Goal: Find specific page/section: Find specific page/section

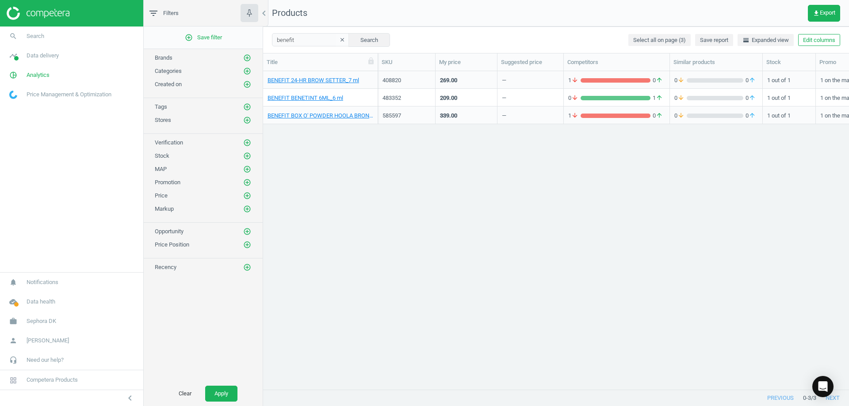
scroll to position [305, 579]
click at [352, 43] on button "Search" at bounding box center [369, 39] width 42 height 13
click at [351, 43] on button "Search" at bounding box center [369, 39] width 42 height 13
click at [297, 41] on input "benefit" at bounding box center [310, 39] width 77 height 13
click at [360, 36] on button "Search" at bounding box center [369, 39] width 42 height 13
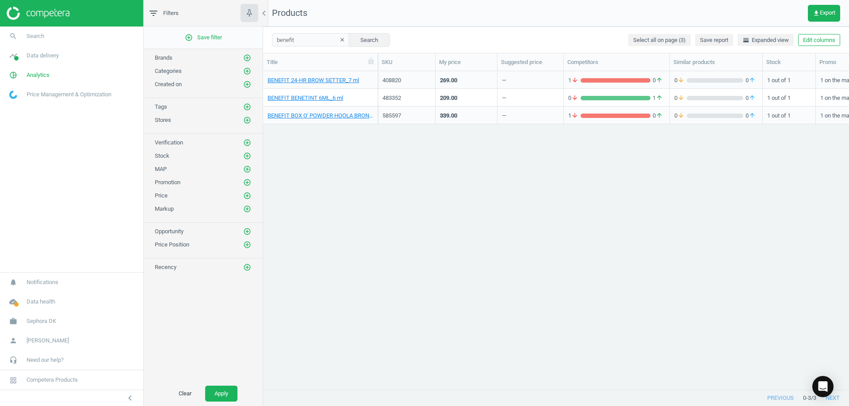
click at [38, 14] on img at bounding box center [38, 13] width 63 height 13
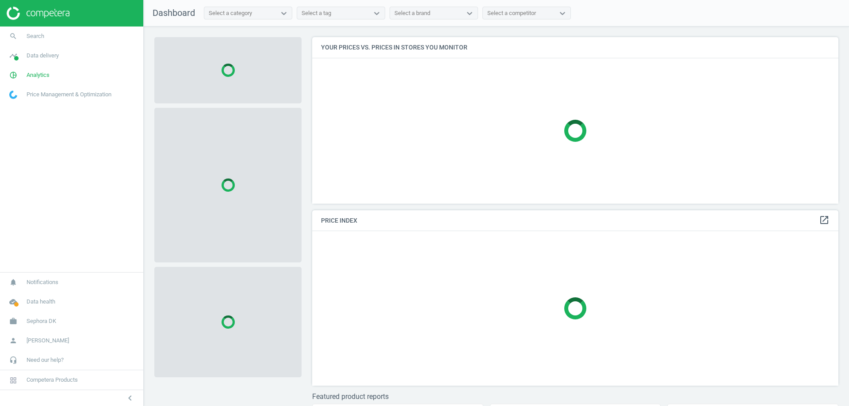
scroll to position [180, 533]
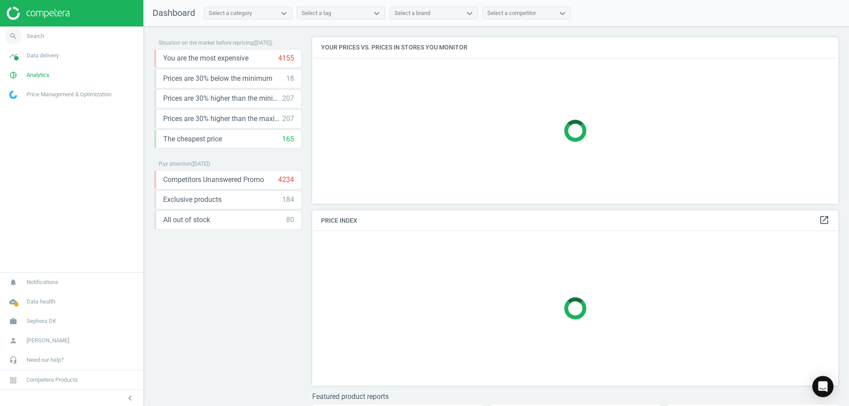
click at [30, 37] on span "Search" at bounding box center [36, 36] width 18 height 8
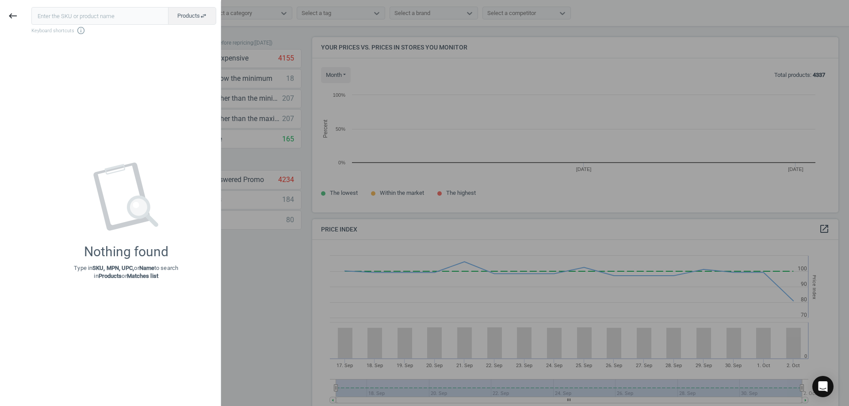
scroll to position [189, 533]
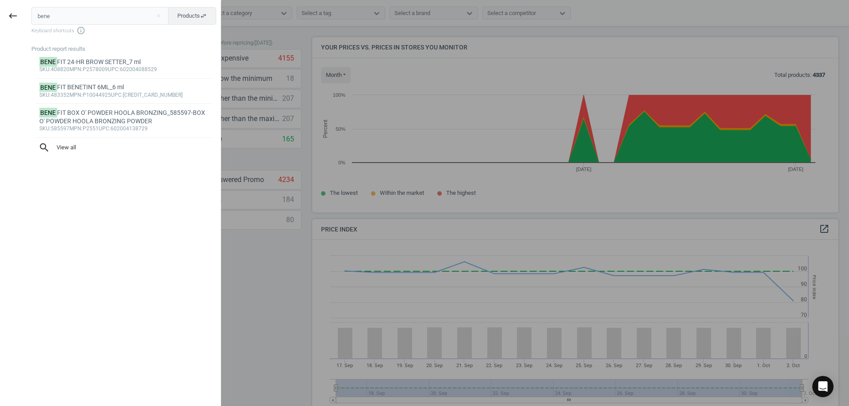
type input "BENEFIT"
click at [61, 145] on span "search View all" at bounding box center [123, 147] width 171 height 11
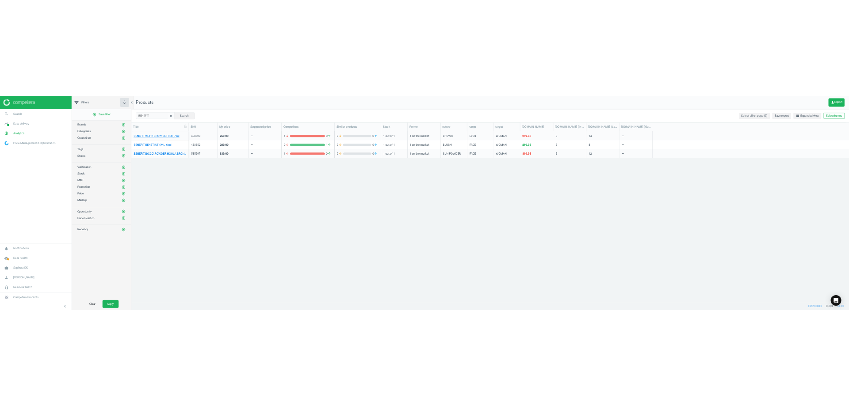
scroll to position [305, 579]
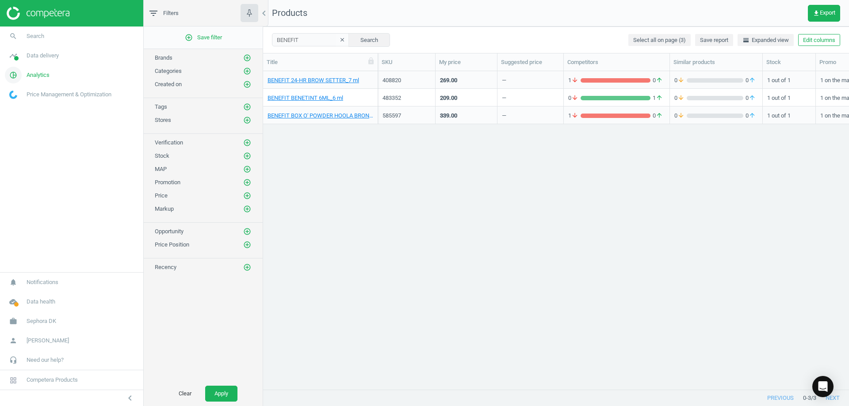
click at [62, 72] on link "pie_chart_outlined Analytics" at bounding box center [71, 74] width 143 height 19
click at [29, 106] on span "Products" at bounding box center [20, 107] width 21 height 7
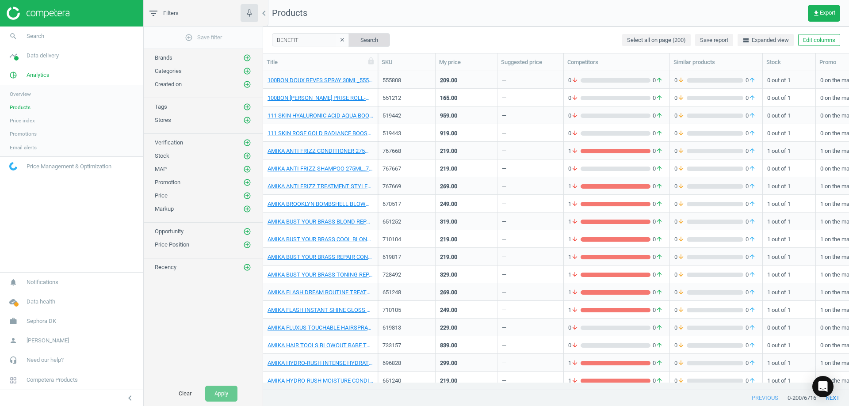
click at [362, 38] on button "Search" at bounding box center [369, 39] width 42 height 13
